Goal: Task Accomplishment & Management: Manage account settings

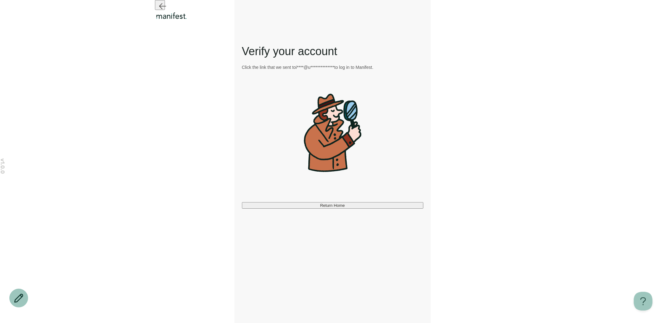
click at [162, 11] on icon "Go back" at bounding box center [162, 6] width 10 height 10
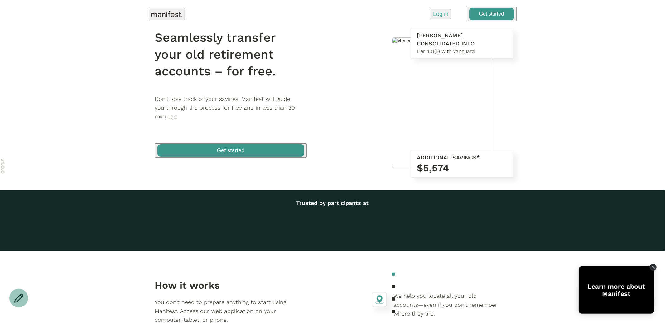
click at [492, 19] on span "button" at bounding box center [491, 13] width 49 height 13
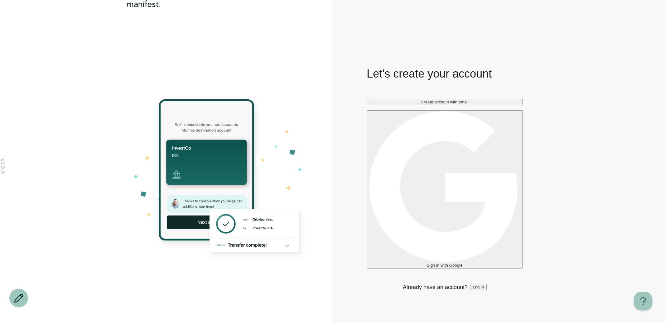
click at [442, 263] on span "Sign in with Google" at bounding box center [445, 265] width 36 height 5
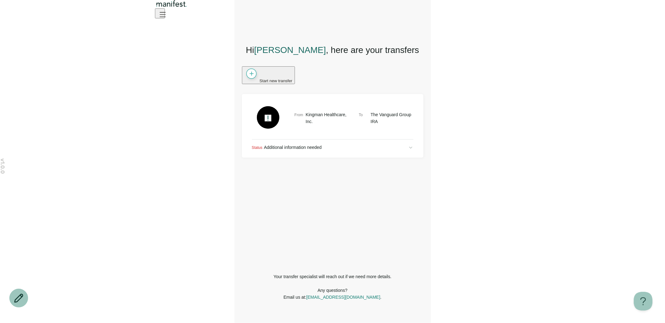
click at [167, 16] on icon "Open menu" at bounding box center [162, 14] width 10 height 10
